Goal: Use online tool/utility: Utilize a website feature to perform a specific function

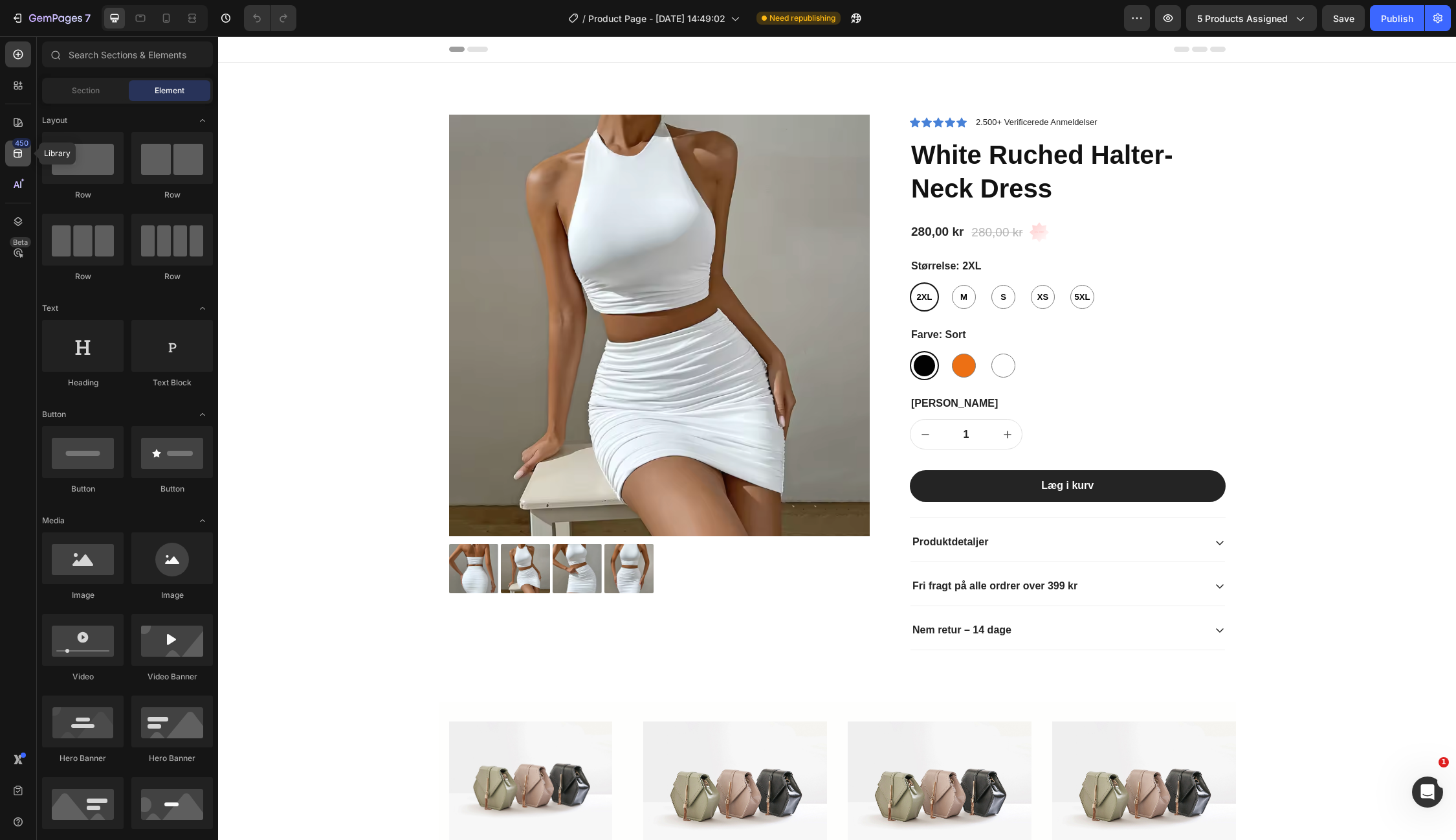
click at [18, 153] on icon at bounding box center [18, 154] width 8 height 8
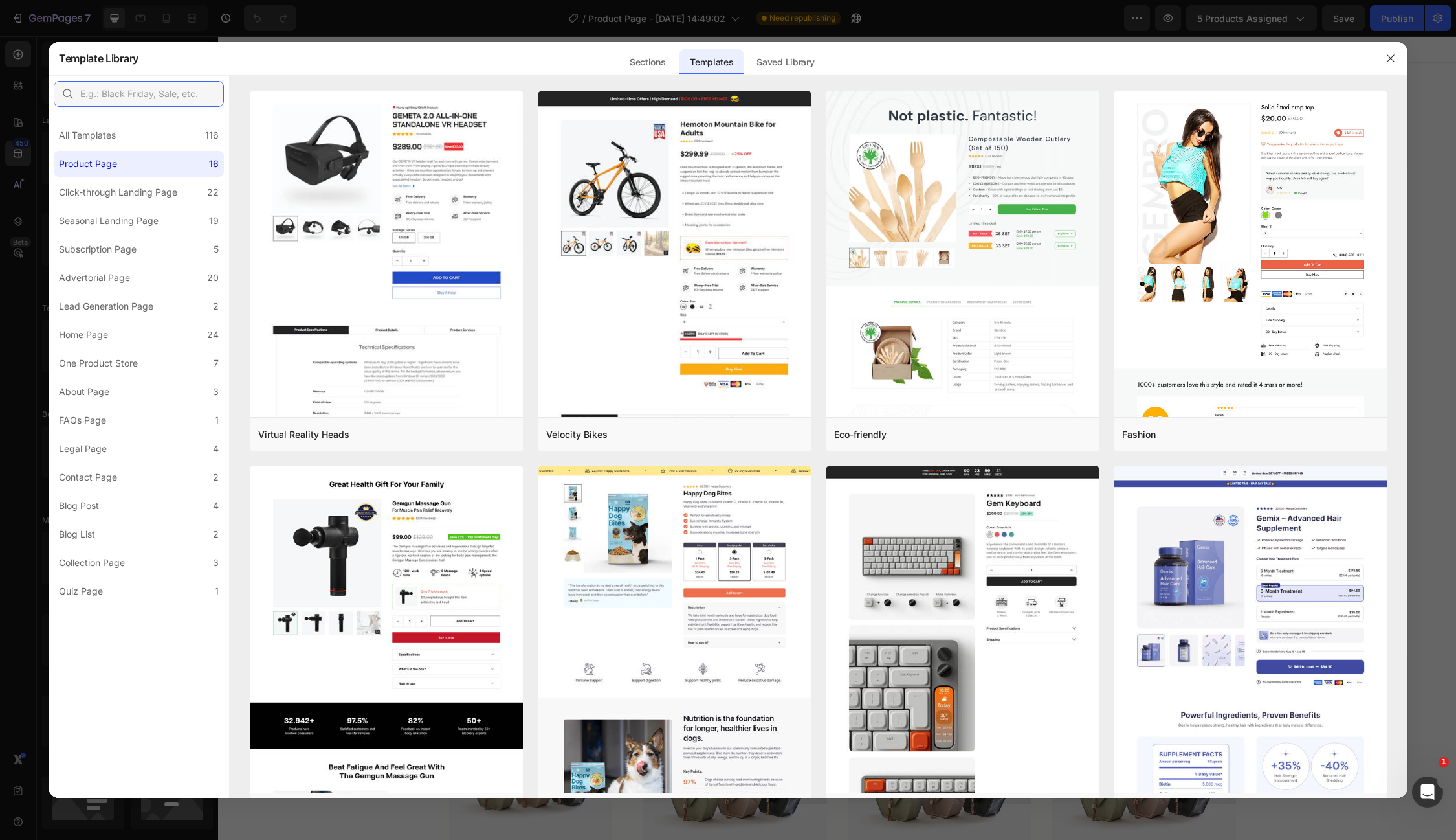
click at [127, 94] on input "text" at bounding box center [139, 93] width 170 height 26
click at [131, 87] on input "text" at bounding box center [139, 93] width 170 height 26
paste input "trust badge"
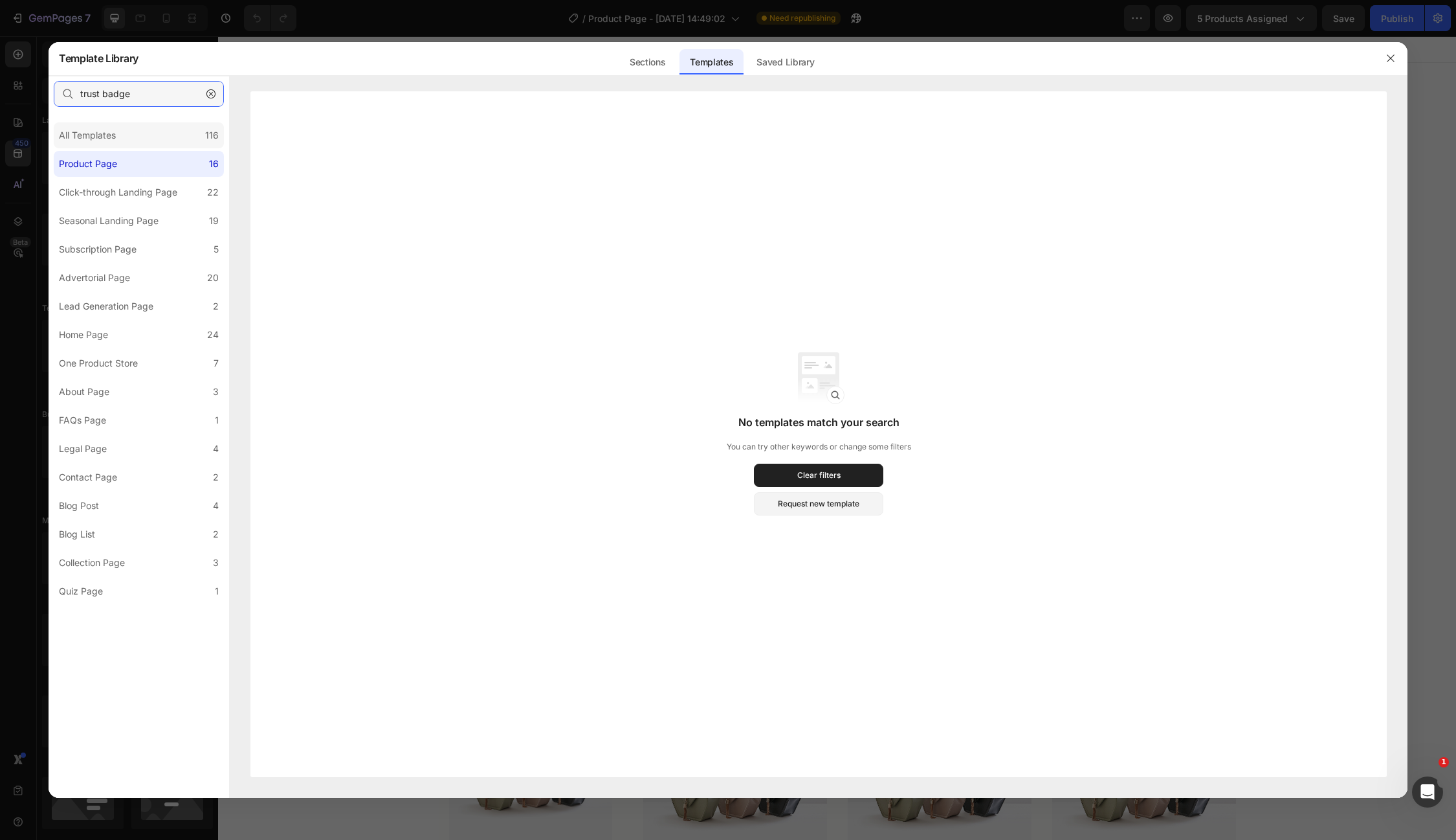
type input "trust badge"
click at [123, 140] on div "All Templates 116" at bounding box center [139, 135] width 170 height 26
click at [156, 97] on input "trust badge" at bounding box center [139, 93] width 170 height 26
click at [209, 93] on icon "button" at bounding box center [211, 93] width 9 height 9
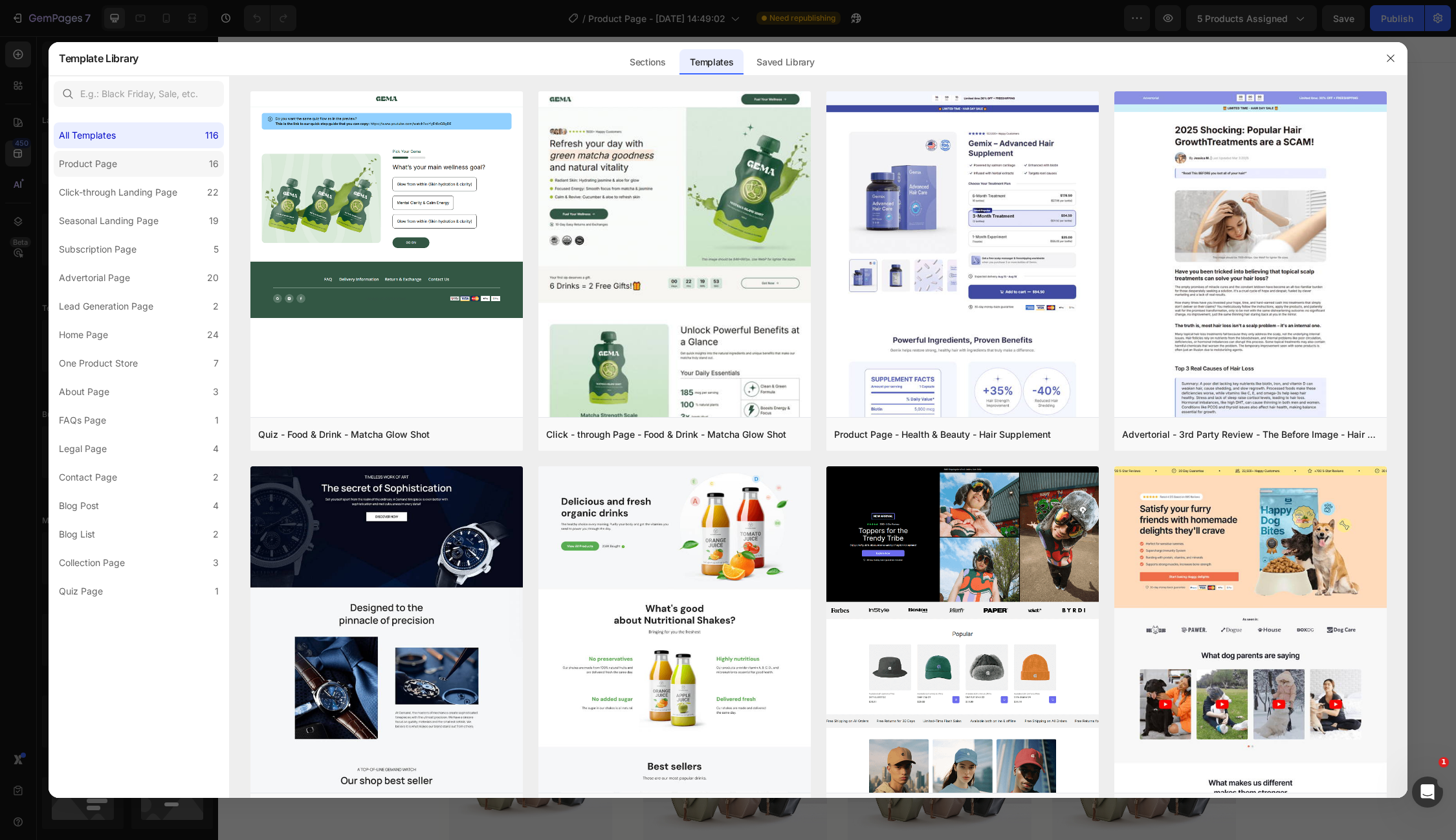
click at [127, 161] on label "Product Page 16" at bounding box center [139, 163] width 170 height 26
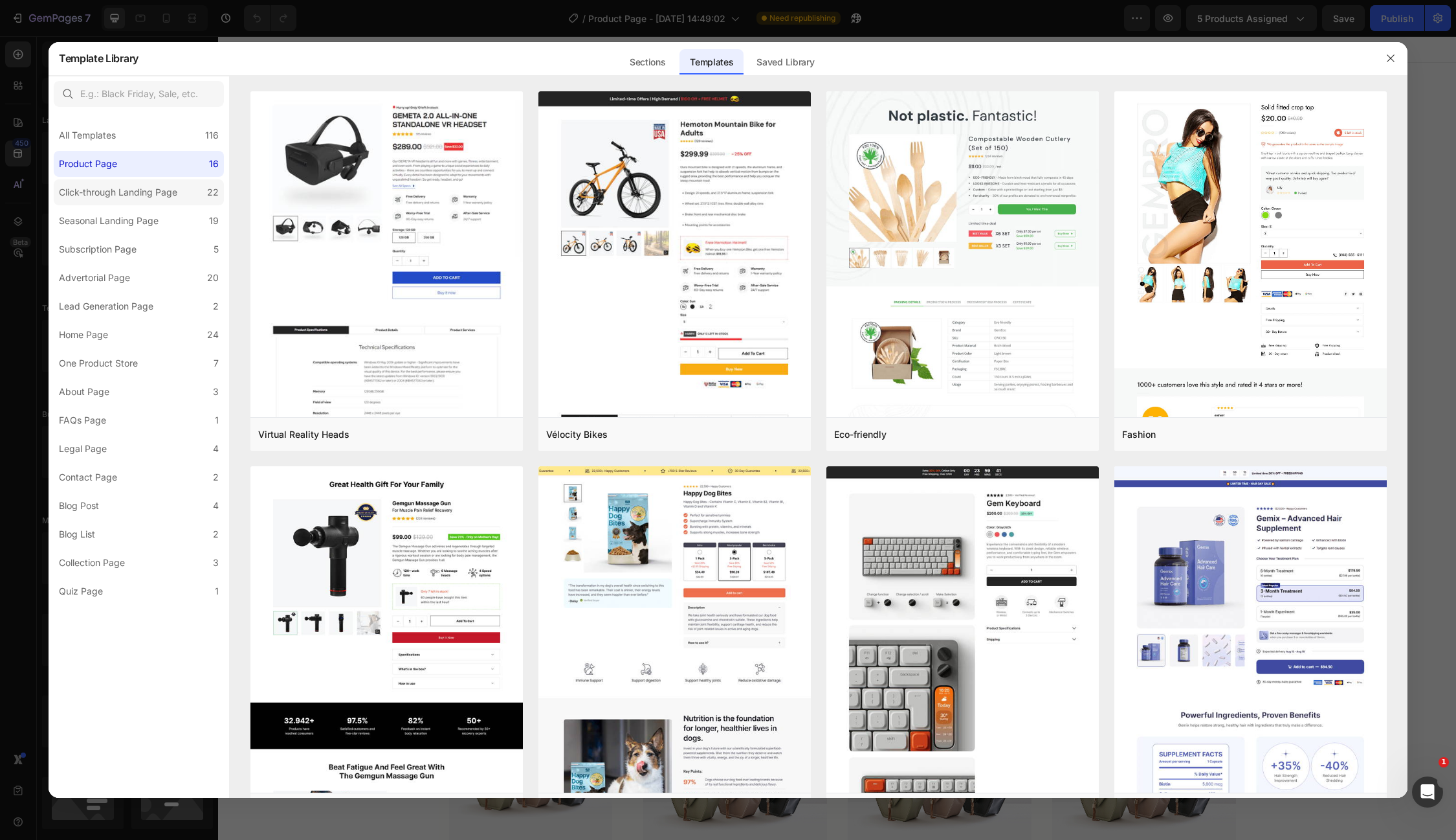
click at [110, 192] on div "Click-through Landing Page" at bounding box center [118, 192] width 119 height 15
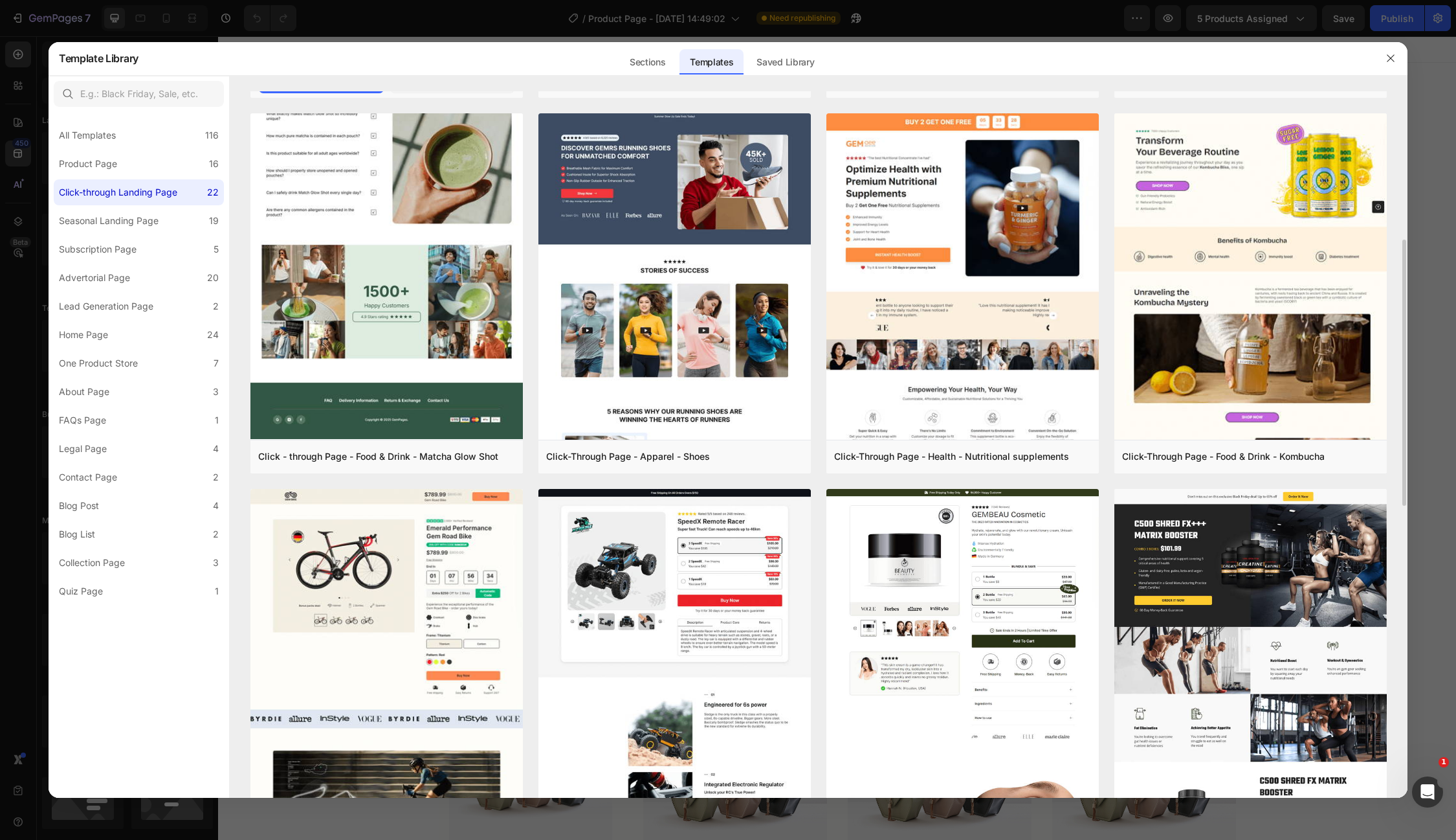
scroll to position [366, 0]
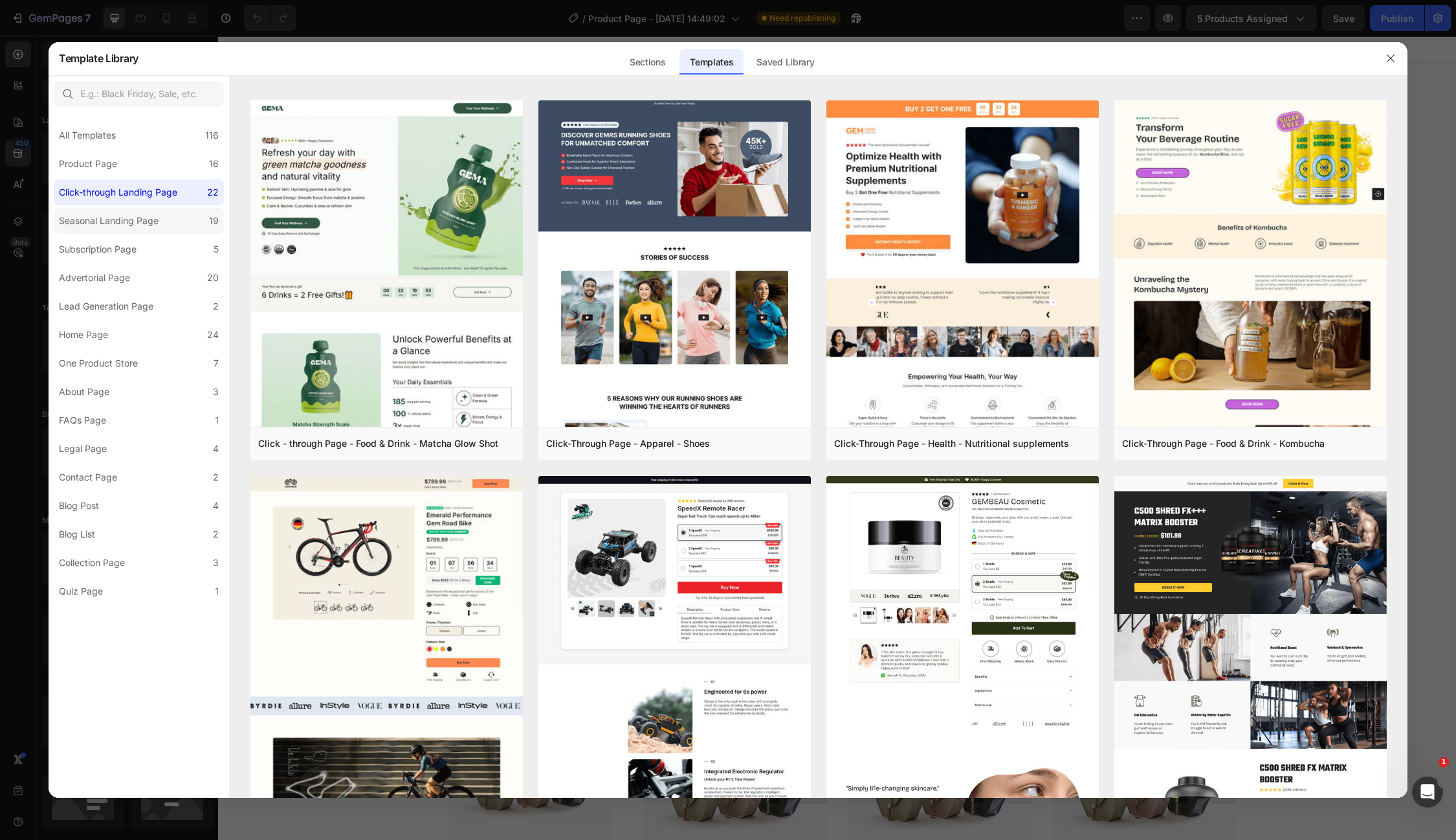
click at [126, 229] on label "Seasonal Landing Page 19" at bounding box center [139, 220] width 170 height 26
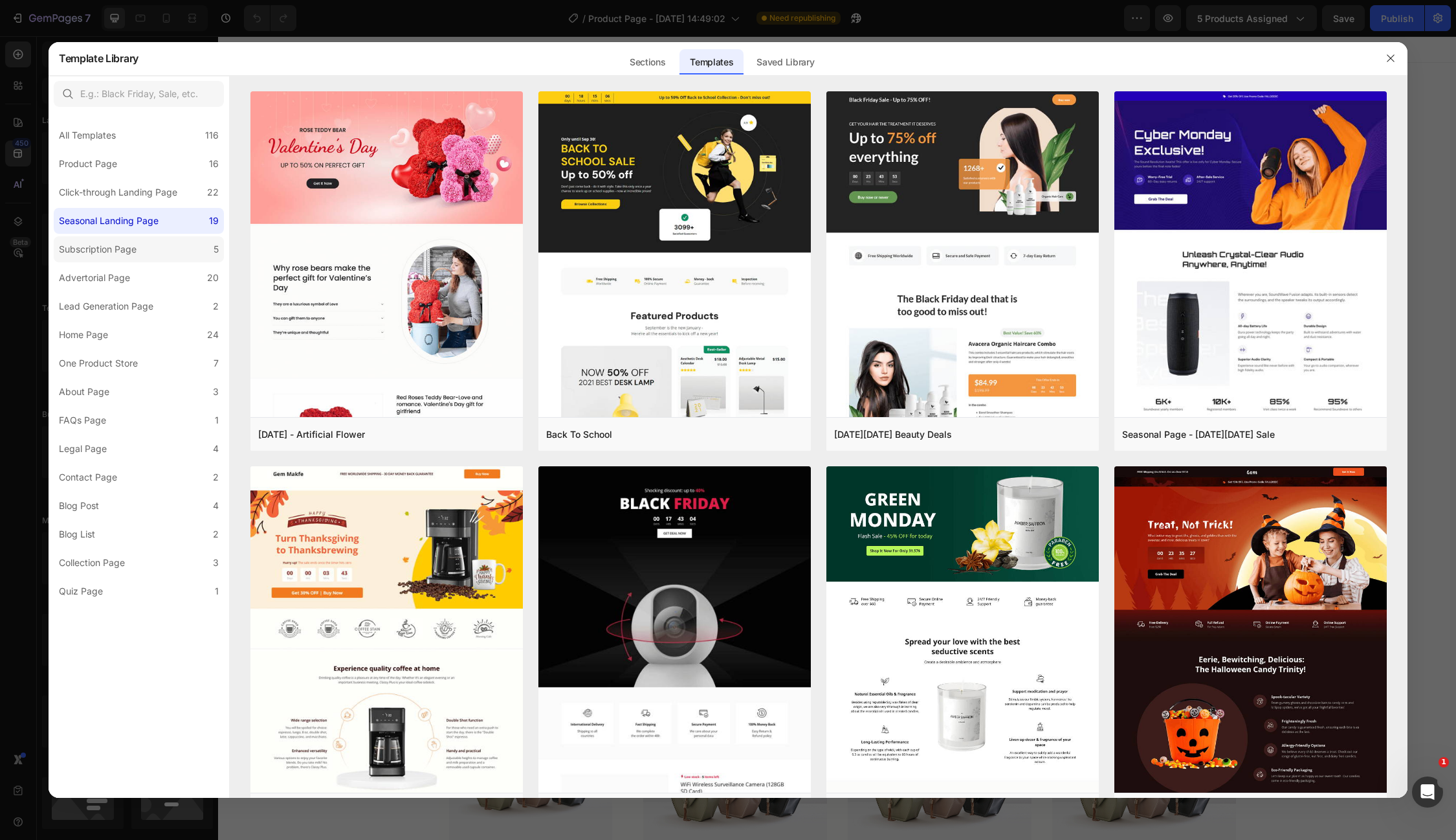
click at [112, 251] on div "Subscription Page" at bounding box center [98, 249] width 77 height 15
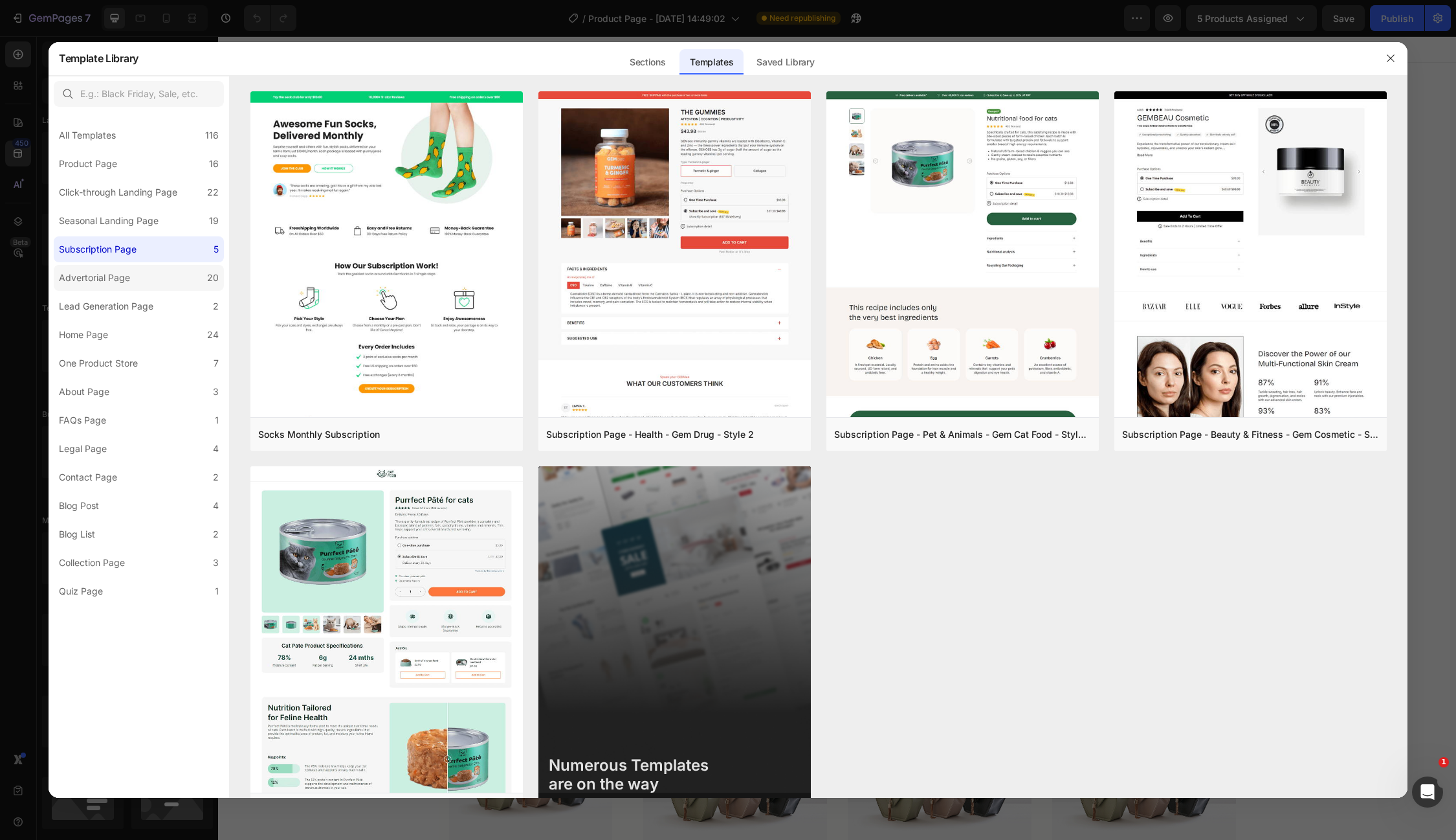
click at [102, 267] on label "Advertorial Page 20" at bounding box center [139, 277] width 170 height 26
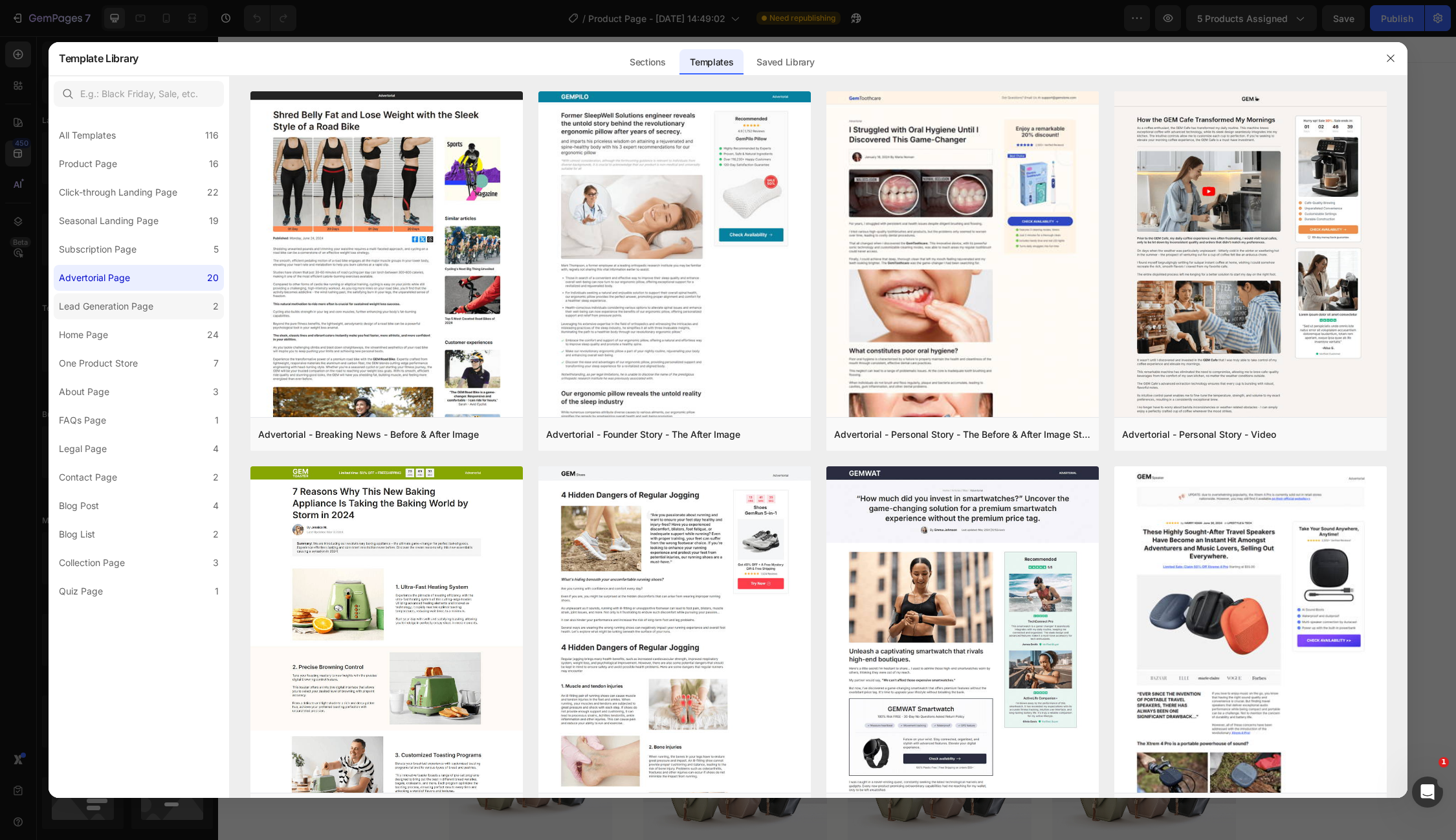
click at [92, 308] on div "Lead Generation Page" at bounding box center [106, 306] width 94 height 15
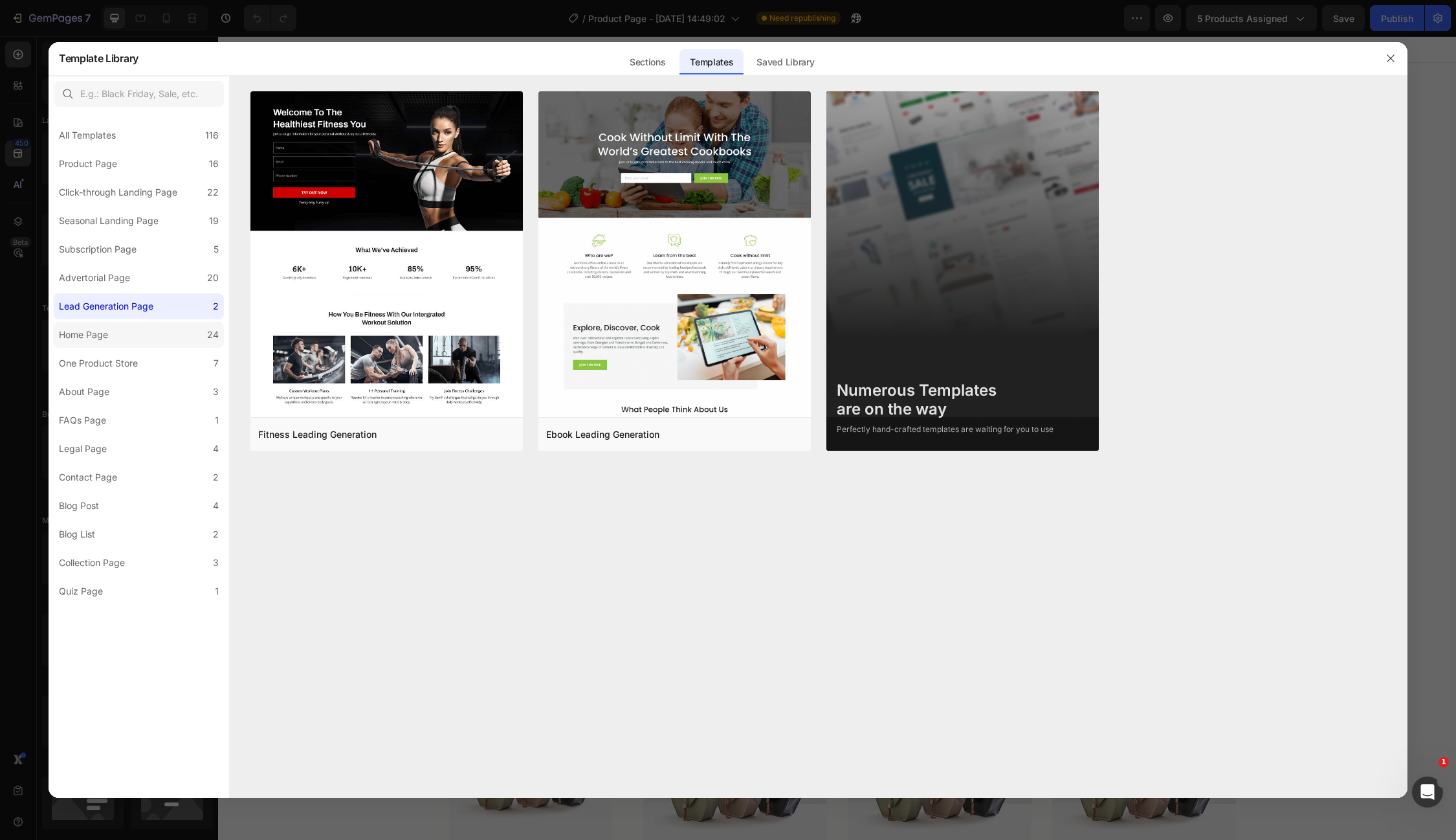
click at [83, 330] on div "Home Page" at bounding box center [83, 335] width 50 height 15
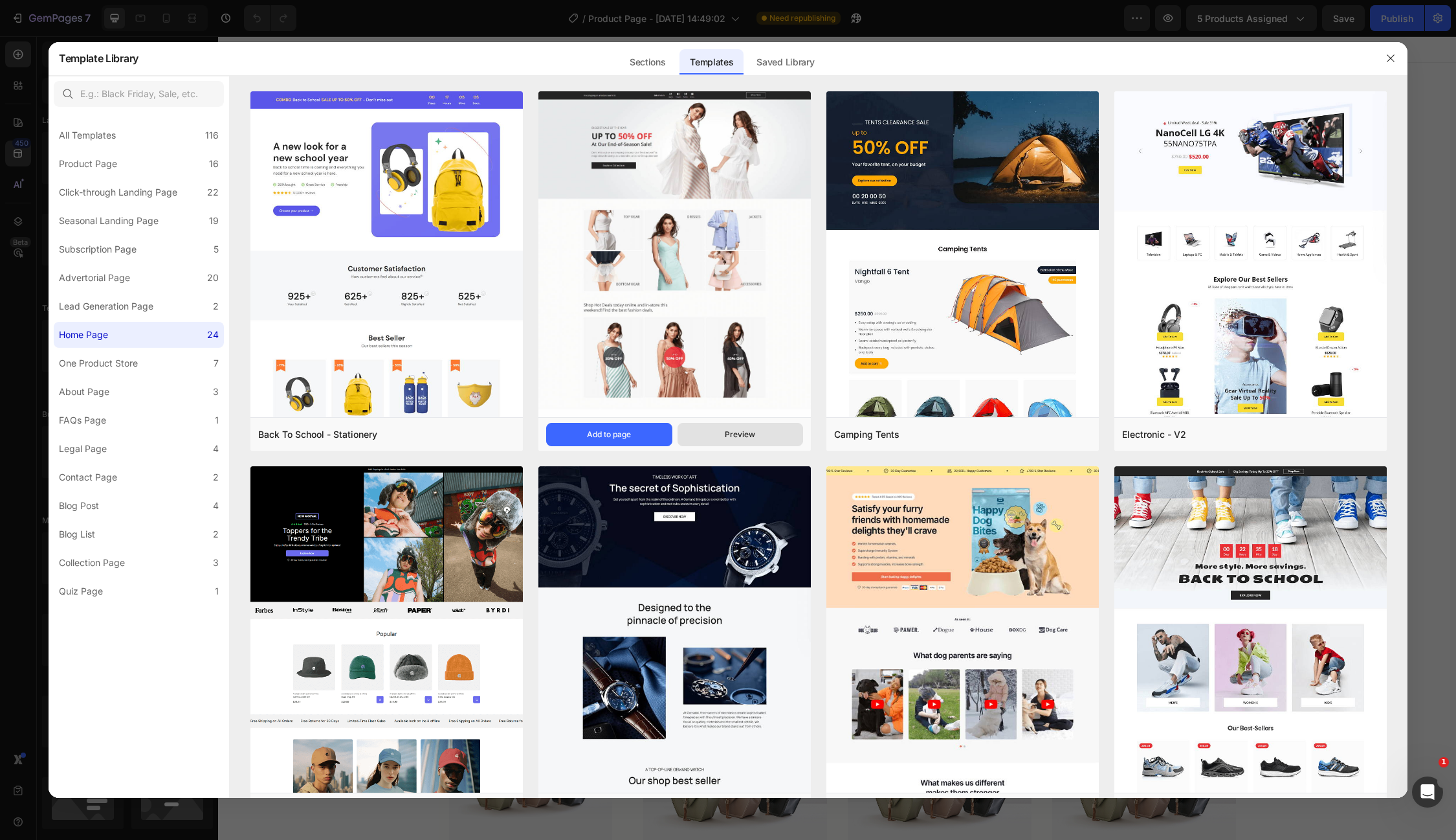
click at [738, 436] on div "Preview" at bounding box center [740, 435] width 30 height 12
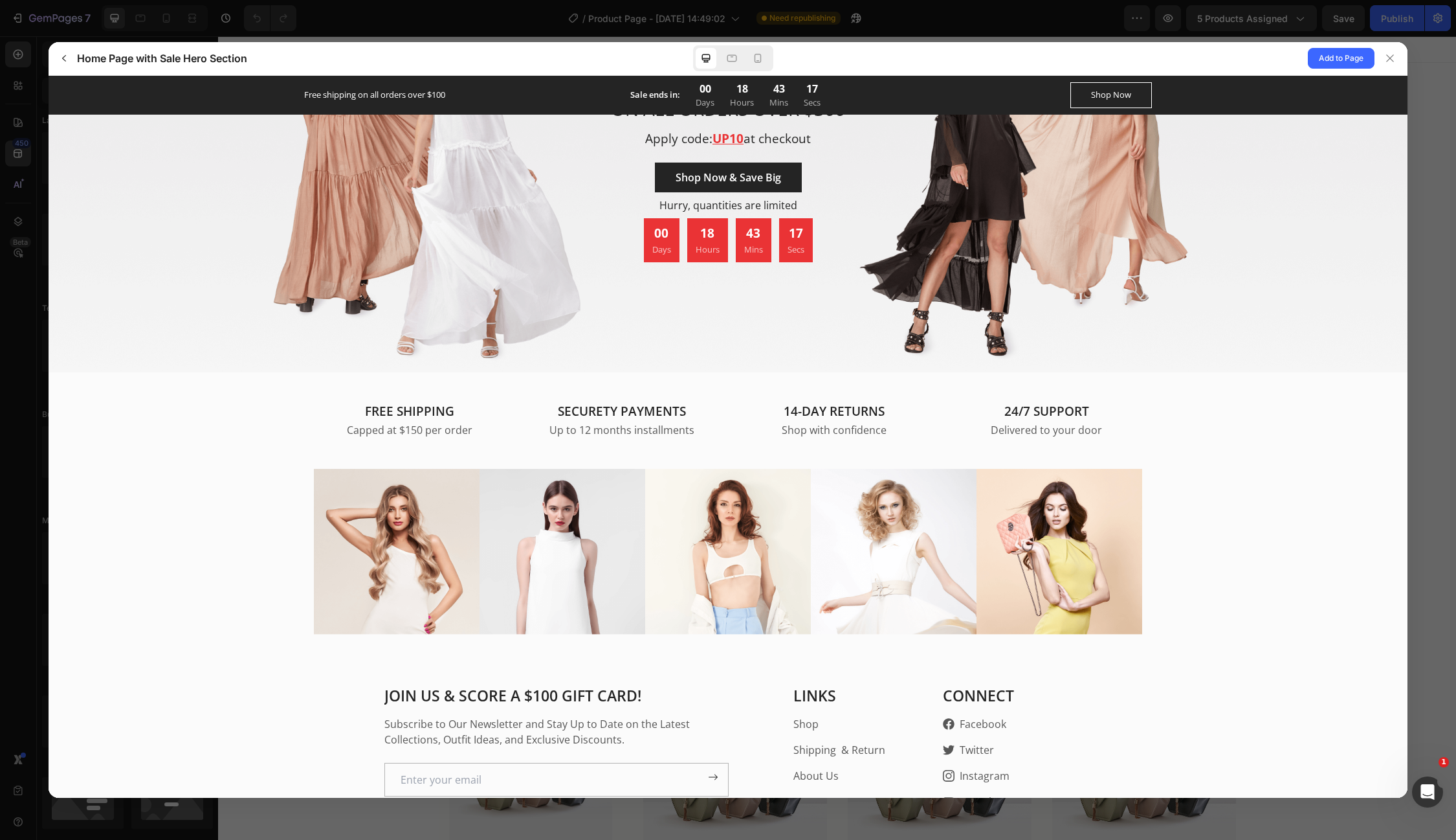
scroll to position [3213, 0]
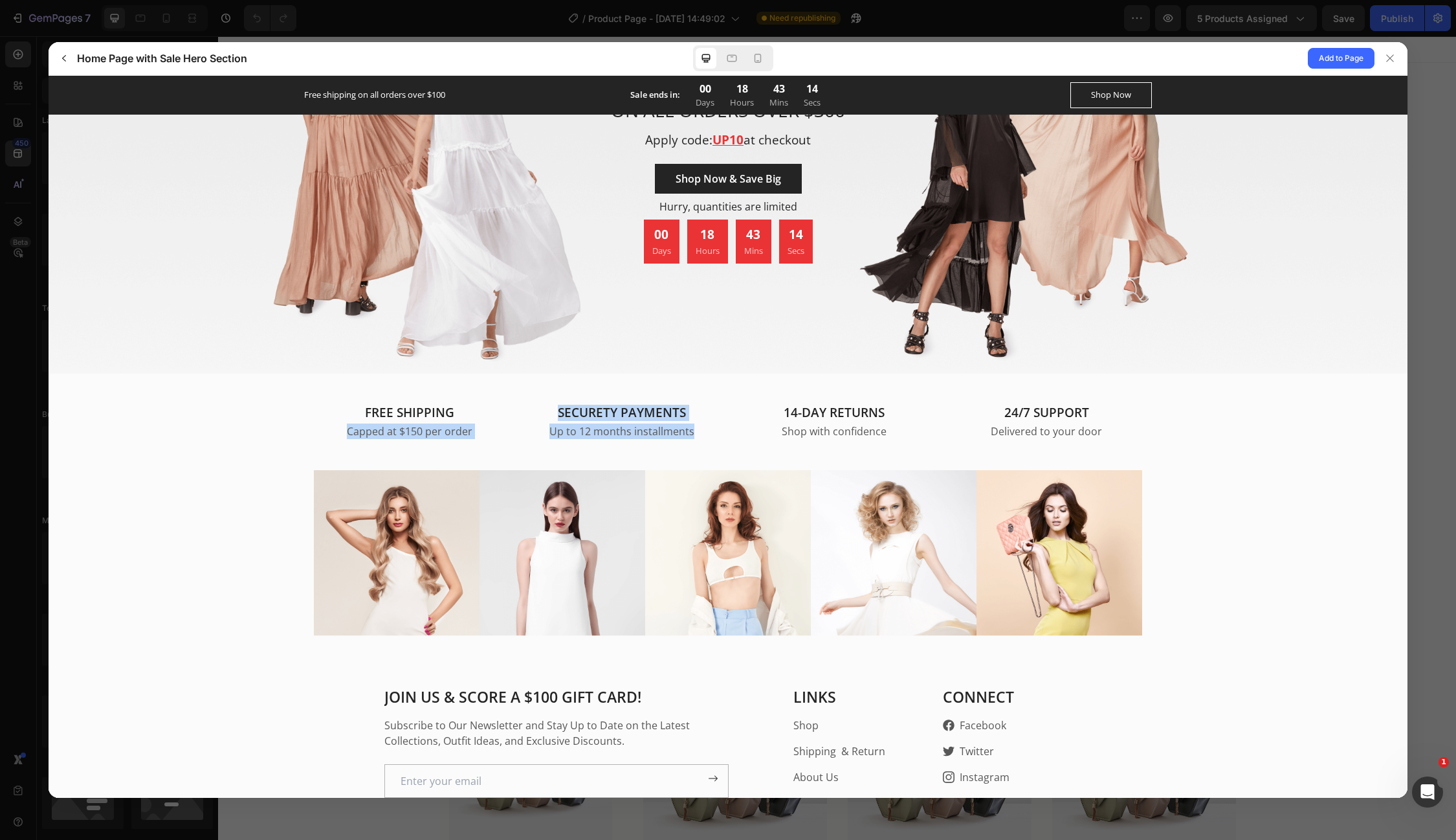
drag, startPoint x: 351, startPoint y: 406, endPoint x: 712, endPoint y: 435, distance: 362.2
click at [712, 435] on gp-row "FREE SHIPPING Capped at $150 per order SECURETY PAYMENTS Up to 12 months instal…" at bounding box center [728, 420] width 1359 height 97
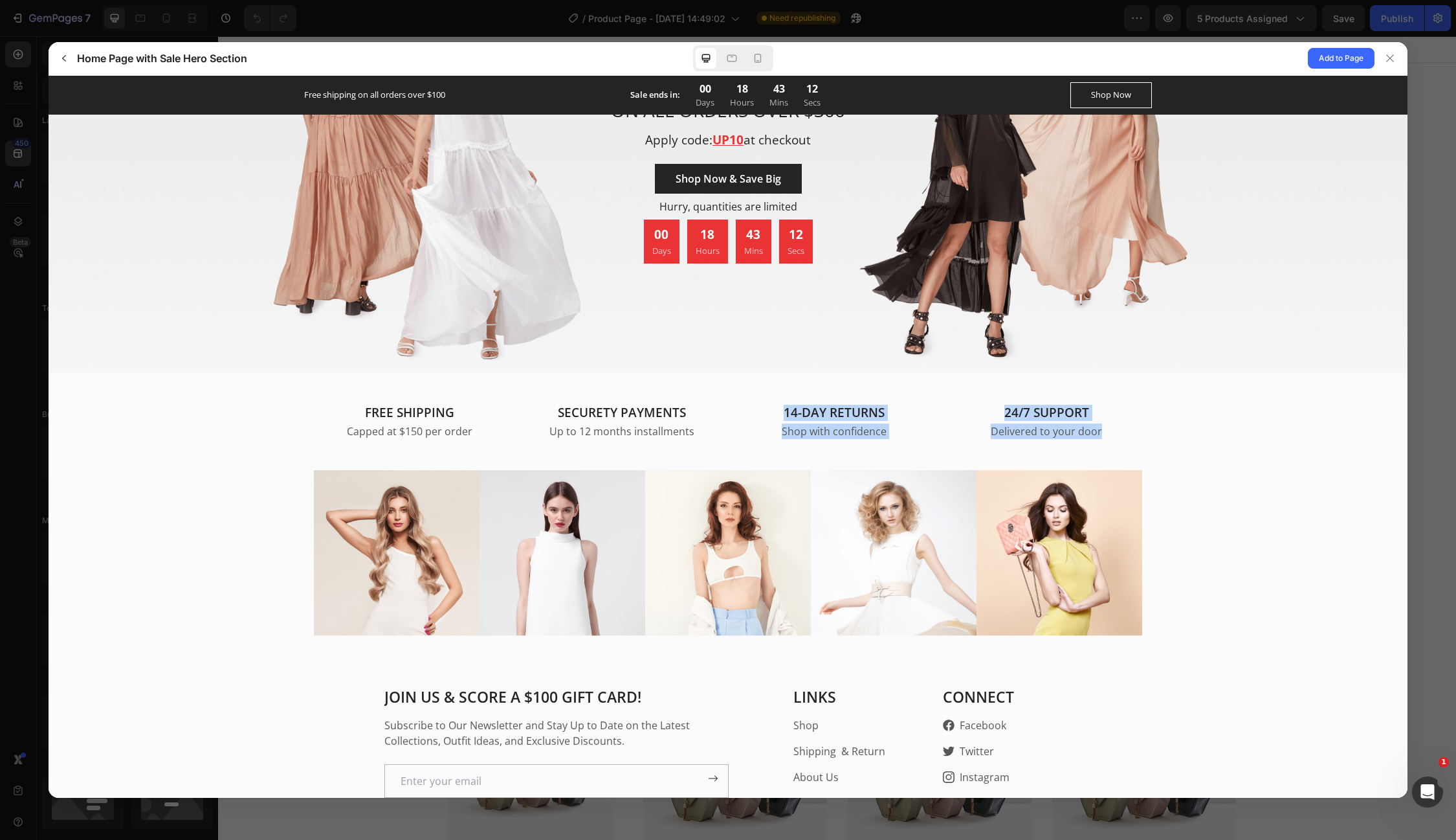
drag, startPoint x: 766, startPoint y: 393, endPoint x: 1110, endPoint y: 412, distance: 344.5
click at [1110, 412] on gp-row "FREE SHIPPING Capped at $150 per order SECURETY PAYMENTS Up to 12 months instal…" at bounding box center [727, 420] width 828 height 34
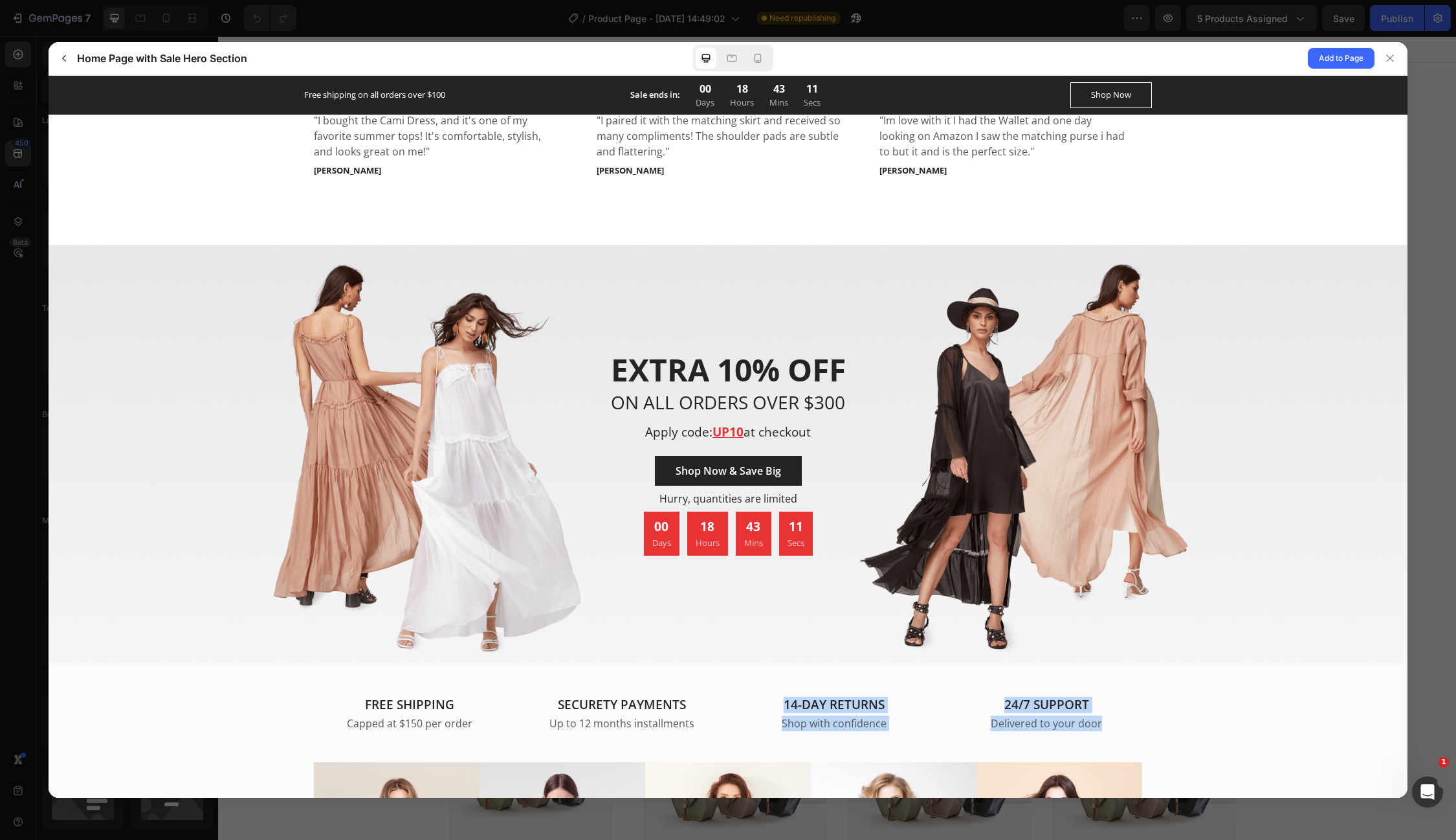
scroll to position [2723, 0]
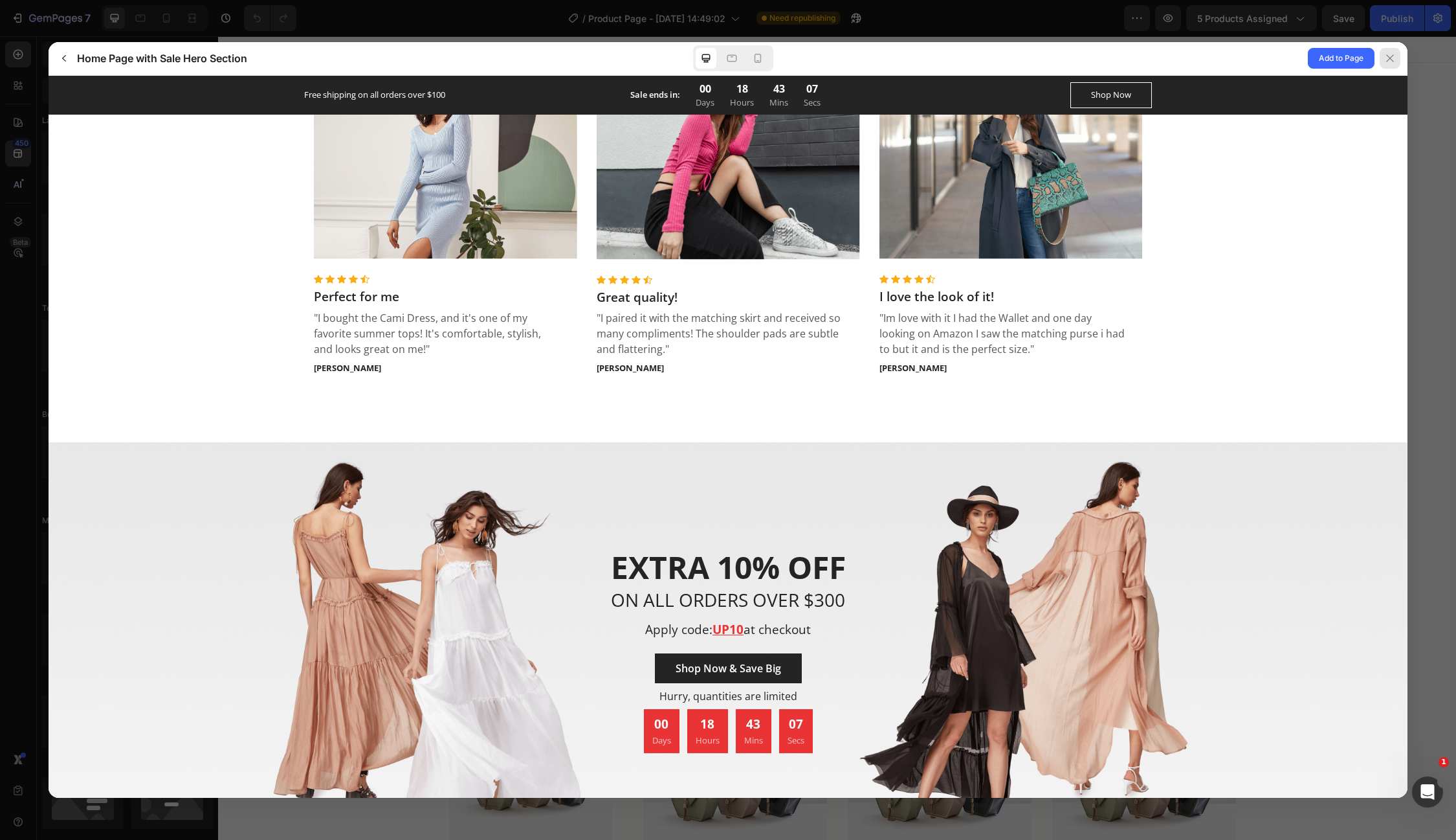
drag, startPoint x: 1396, startPoint y: 55, endPoint x: 1179, endPoint y: 18, distance: 220.1
click at [1396, 55] on div at bounding box center [1390, 58] width 21 height 21
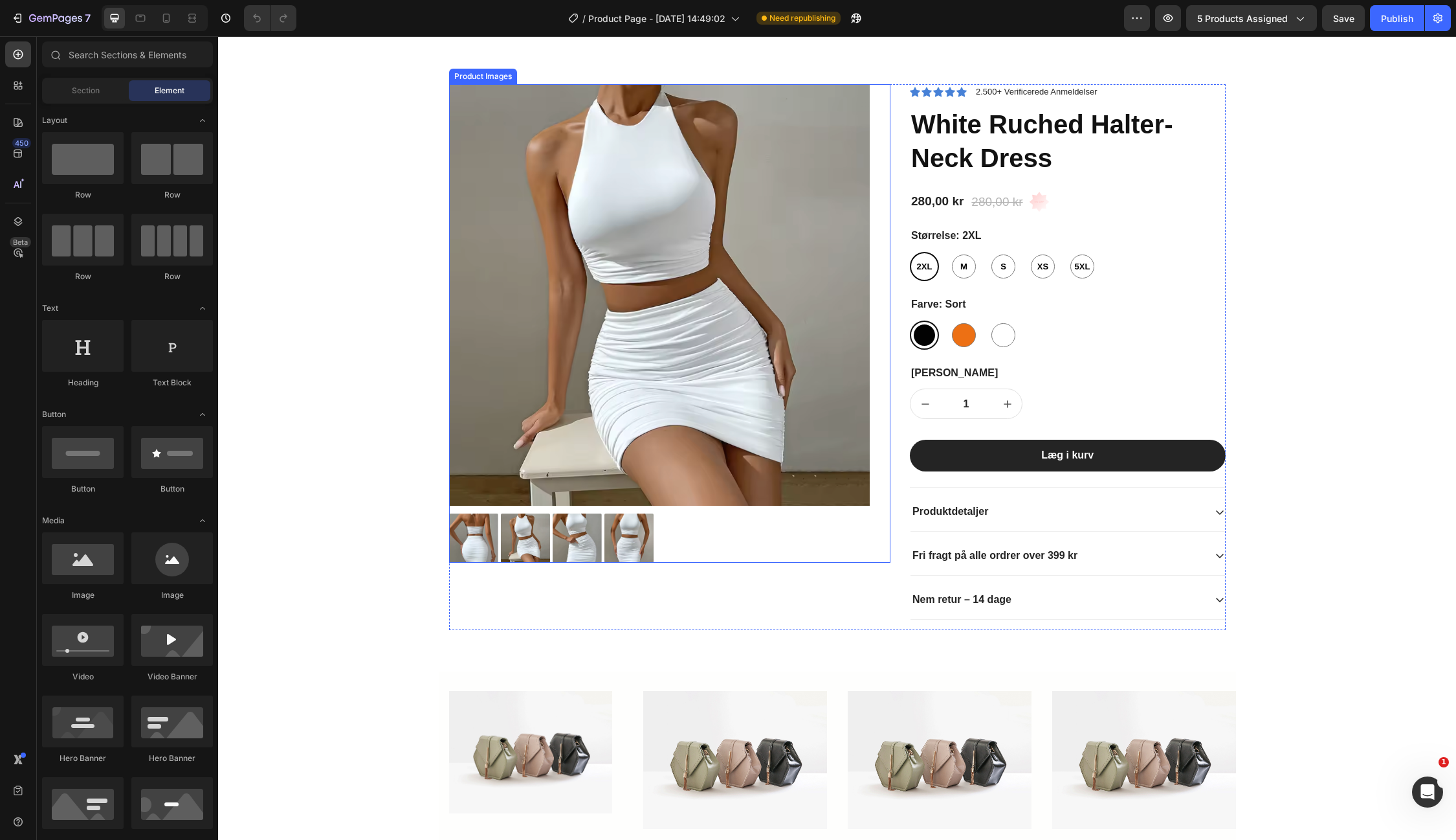
scroll to position [33, 0]
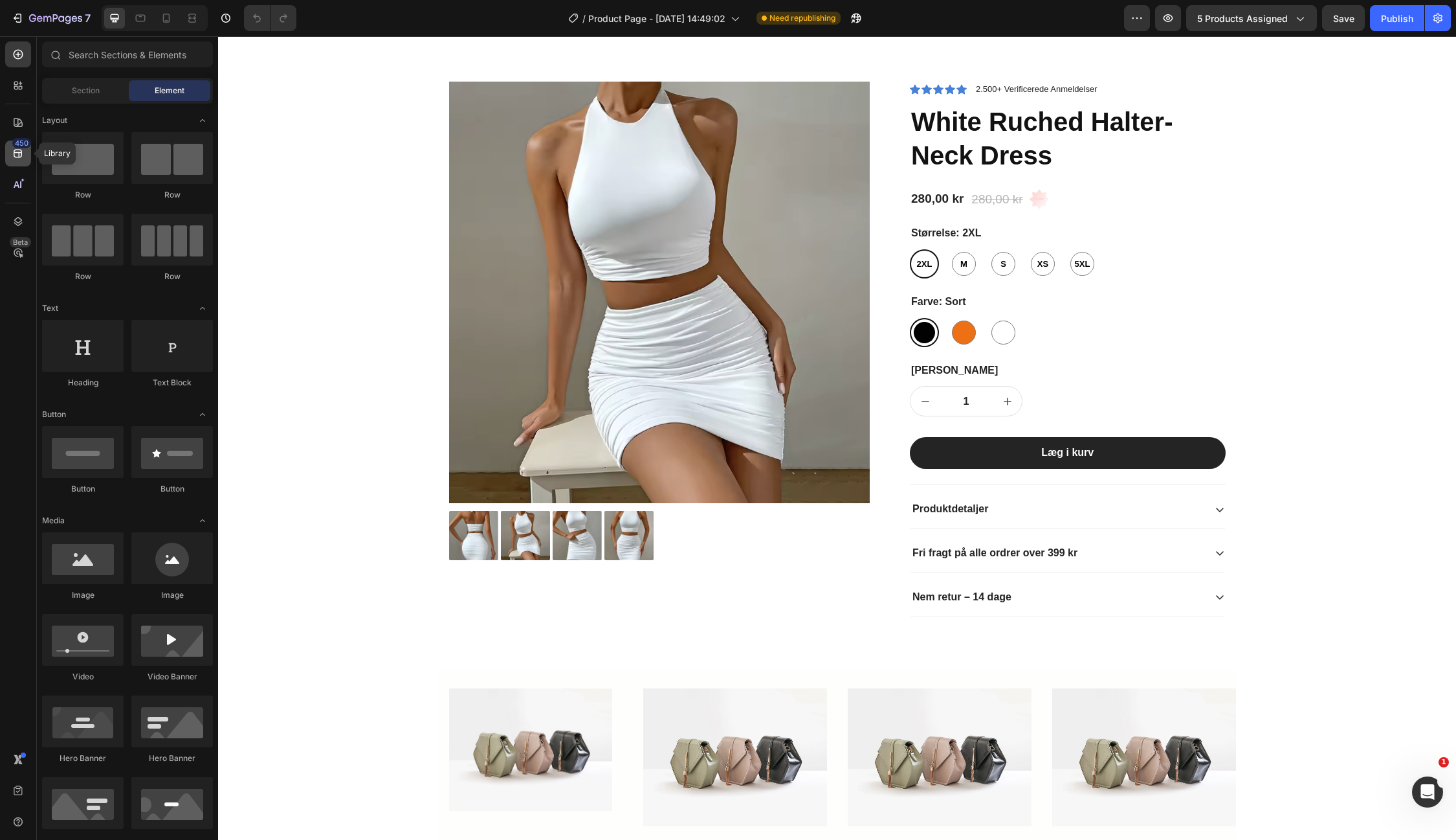
click at [14, 148] on div "450" at bounding box center [22, 143] width 18 height 10
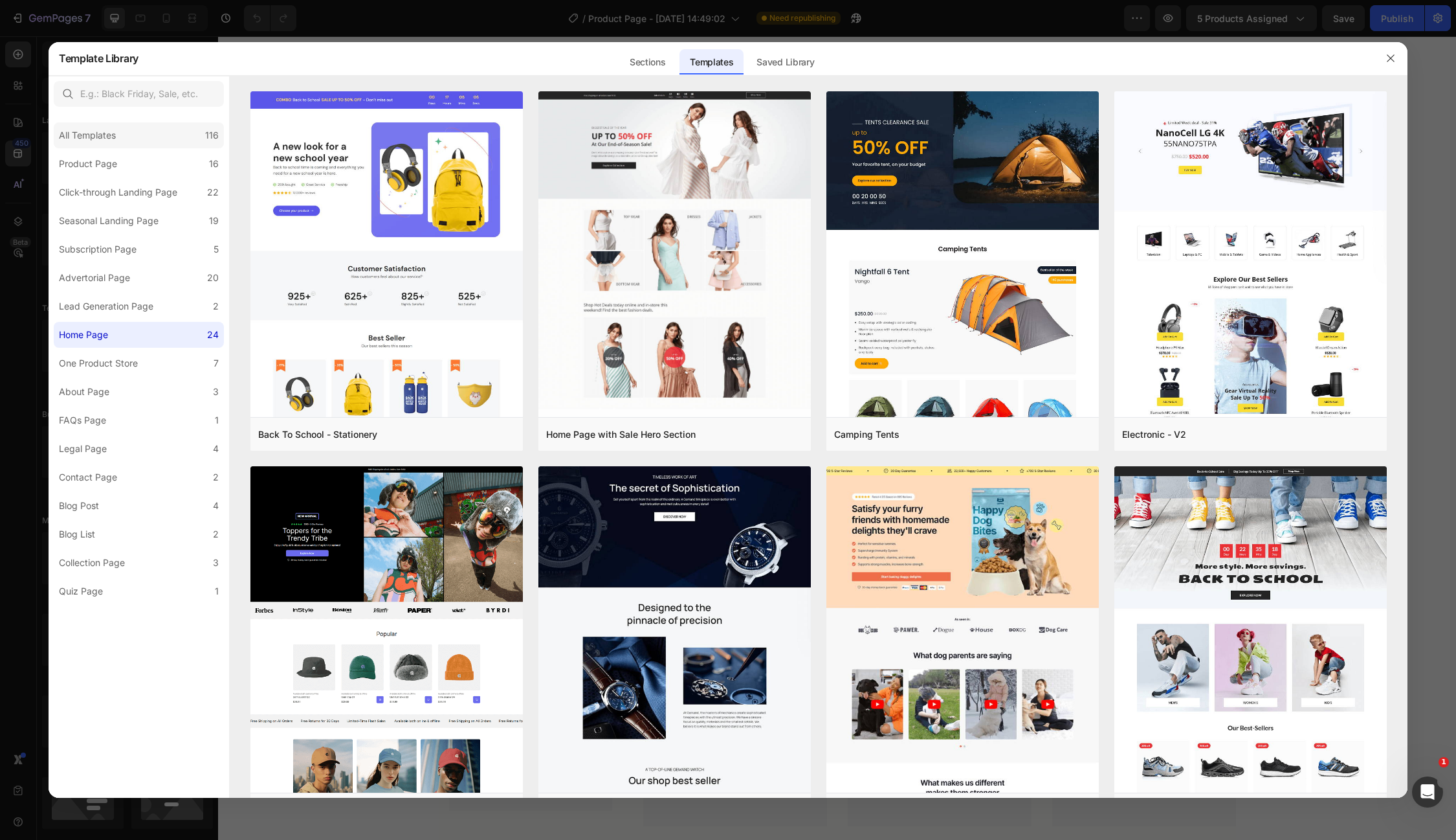
click at [100, 133] on div "All Templates" at bounding box center [87, 135] width 57 height 15
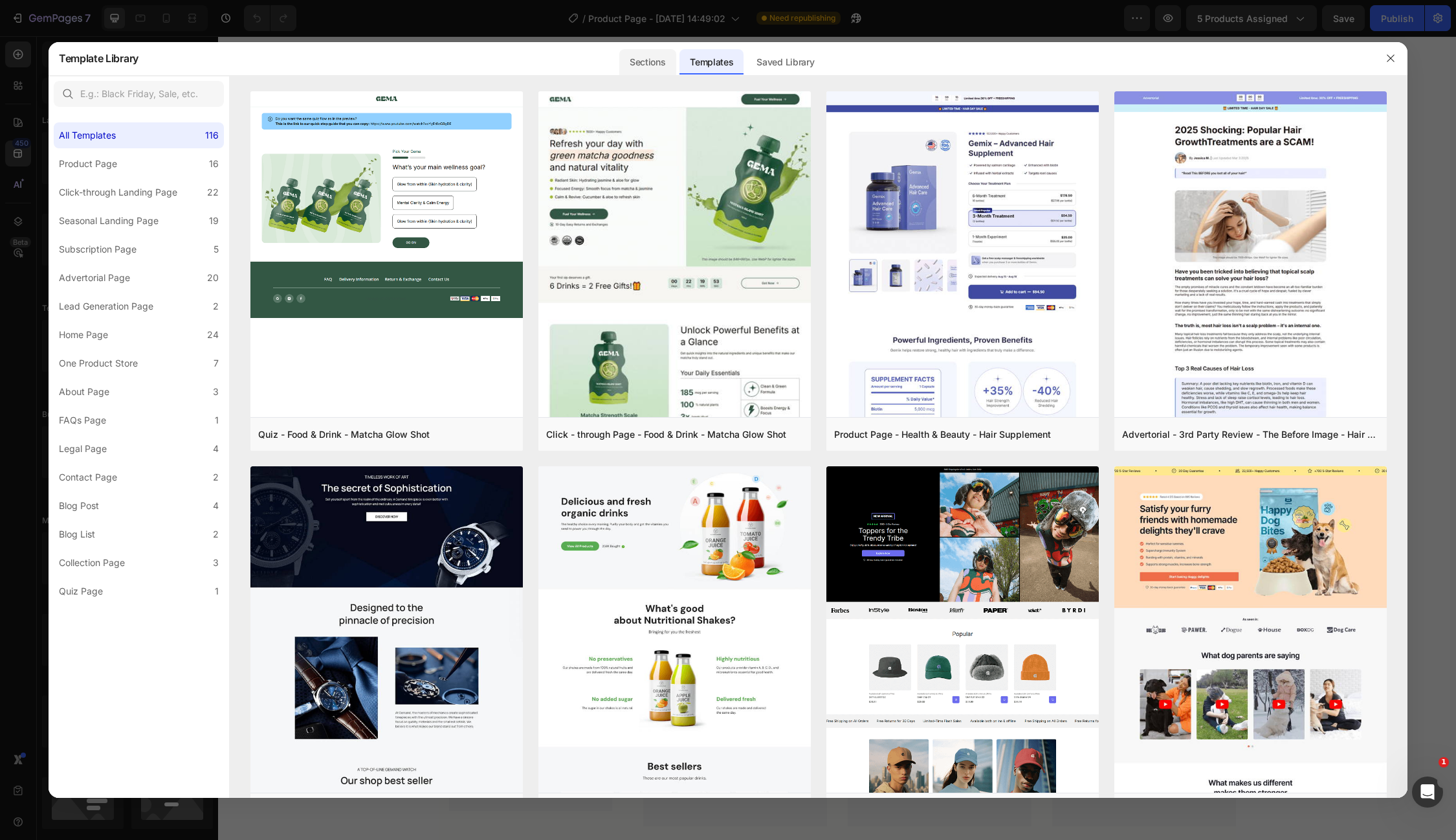
click at [658, 66] on div "Sections" at bounding box center [647, 62] width 56 height 26
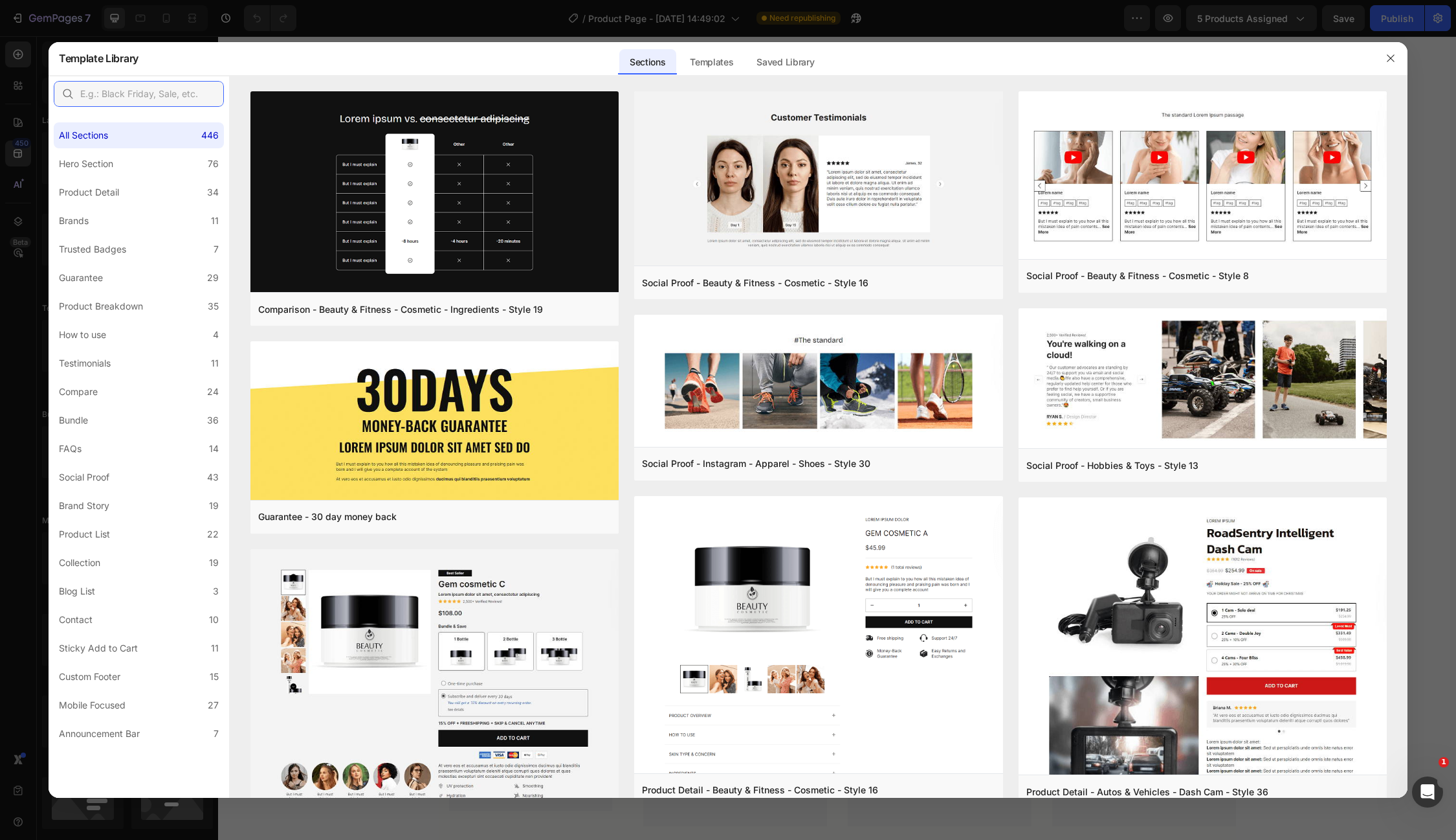
click at [117, 98] on input "text" at bounding box center [139, 93] width 170 height 26
paste input "trust badge"
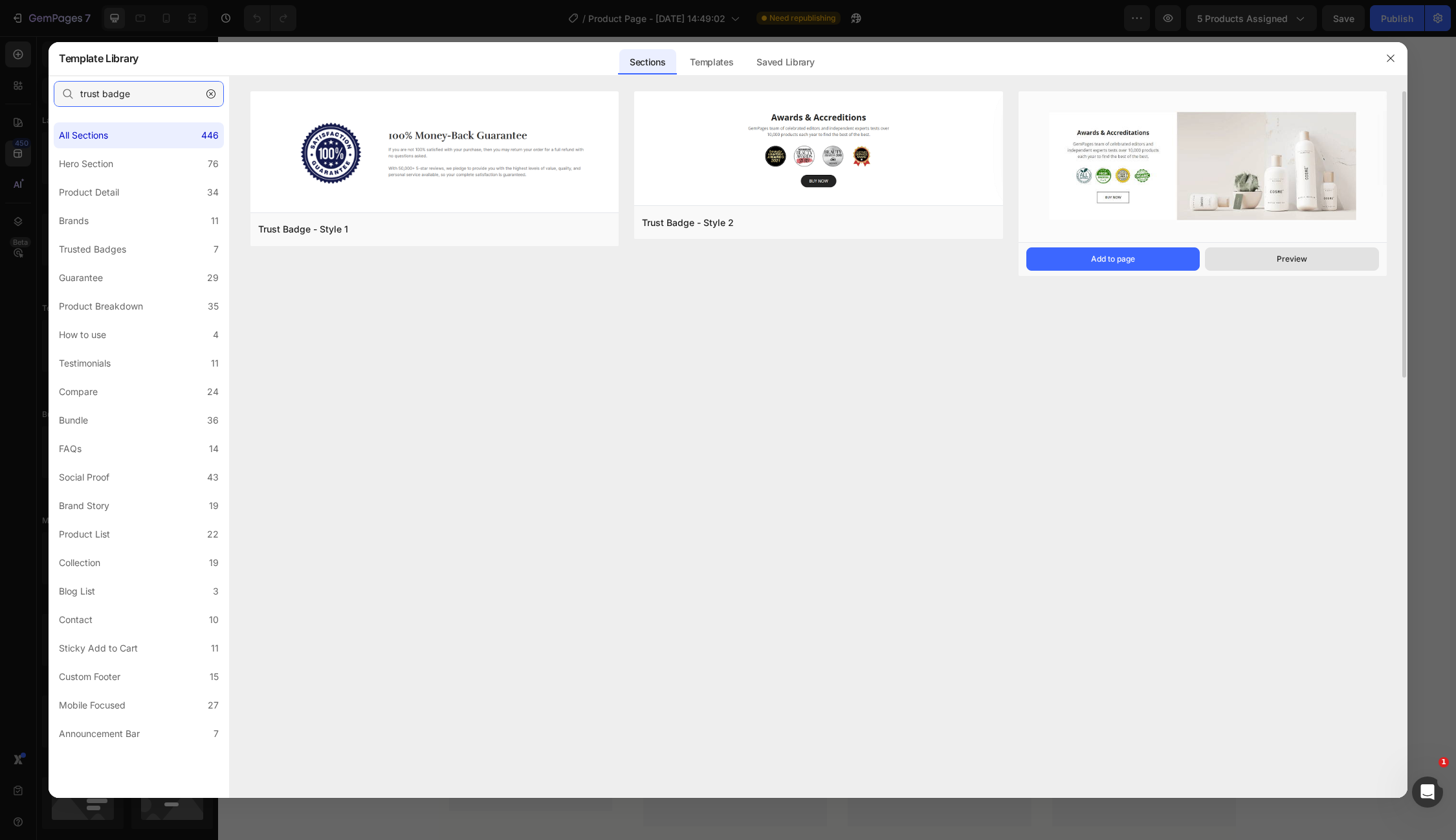
type input "trust badge"
click at [1287, 256] on div "Preview" at bounding box center [1292, 259] width 30 height 12
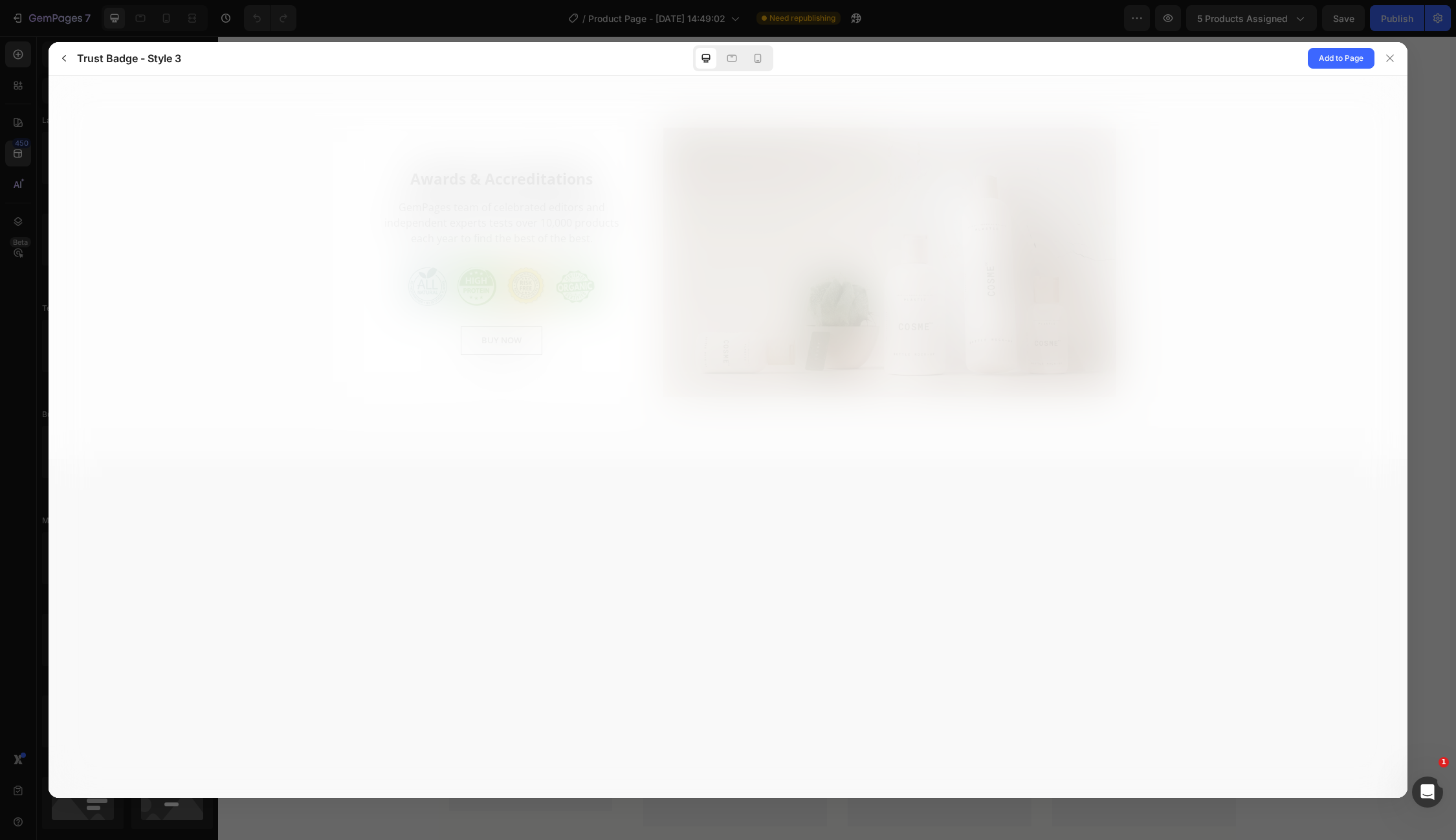
scroll to position [0, 0]
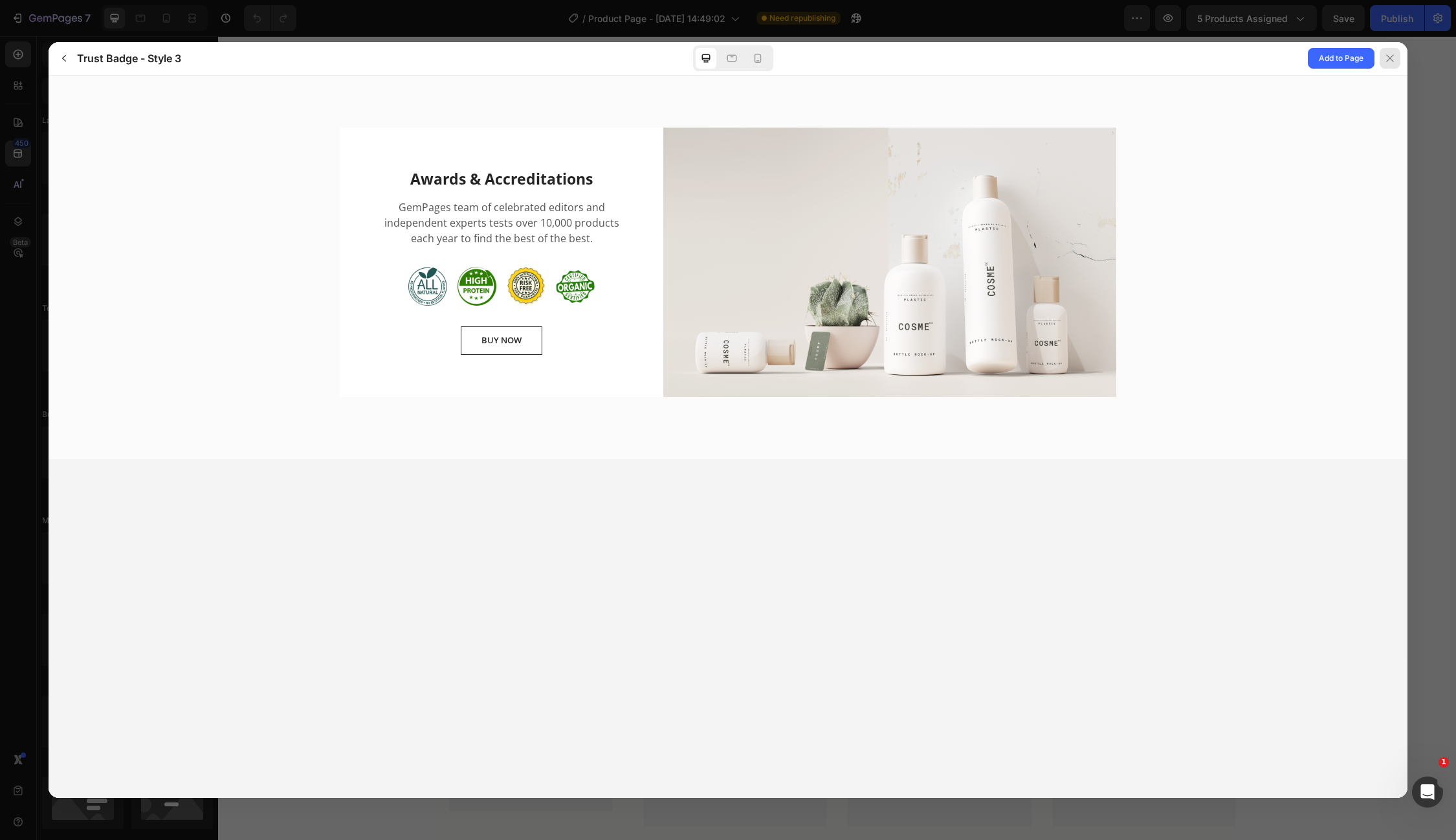
click at [1393, 63] on icon at bounding box center [1390, 58] width 10 height 10
